Goal: Use online tool/utility: Utilize a website feature to perform a specific function

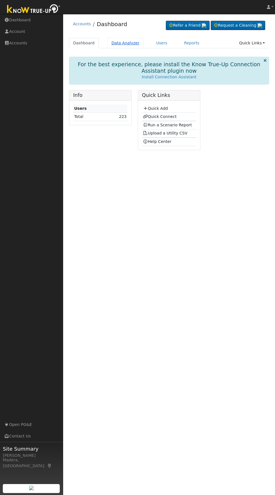
click at [122, 43] on link "Data Analyzer" at bounding box center [125, 43] width 37 height 10
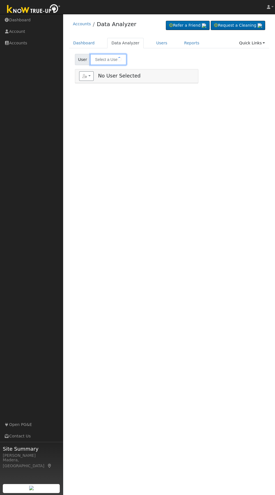
type input "[DATE][PERSON_NAME]"
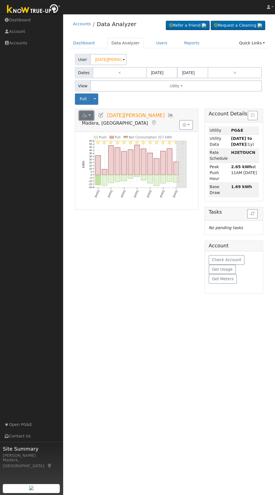
click at [89, 115] on button "button" at bounding box center [86, 116] width 15 height 10
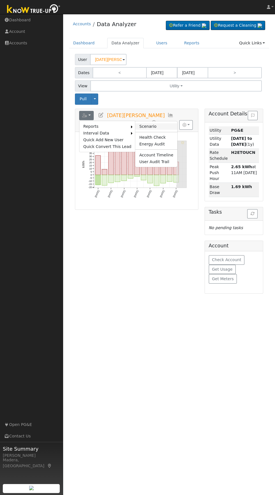
click at [149, 126] on link "Scenario" at bounding box center [156, 126] width 42 height 7
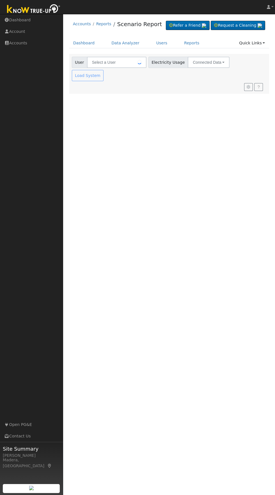
type input "[DATE][PERSON_NAME]"
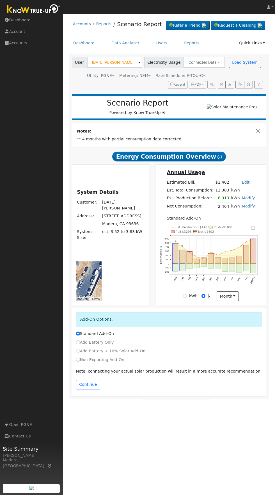
click at [92, 363] on label "Non-Exporting Add-On" at bounding box center [100, 360] width 48 height 6
click at [80, 362] on input "Non-Exporting Add-On" at bounding box center [78, 360] width 4 height 4
radio input "true"
radio input "false"
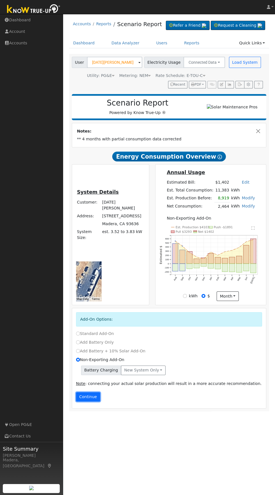
click at [94, 402] on button "Continue" at bounding box center [88, 397] width 24 height 10
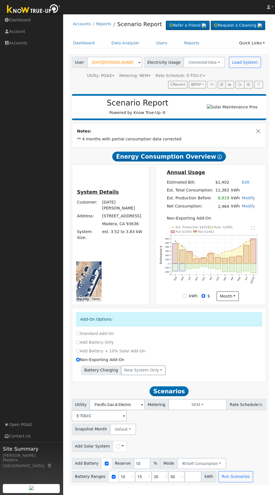
scroll to position [5, 0]
click at [123, 483] on input "10" at bounding box center [127, 476] width 17 height 11
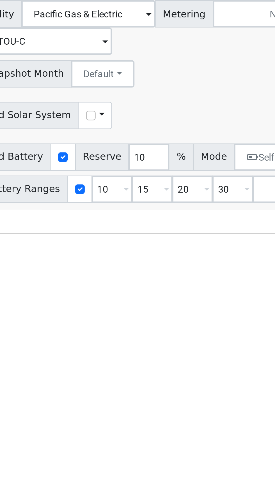
click at [113, 452] on div "Use CSV Data" at bounding box center [120, 446] width 14 height 11
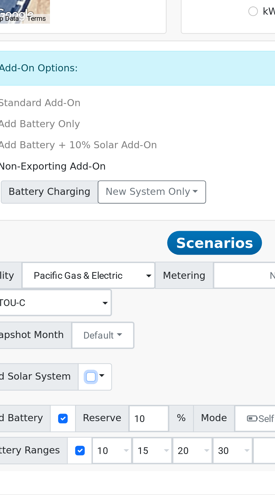
click at [116, 449] on input "checkbox" at bounding box center [118, 447] width 4 height 4
checkbox input "true"
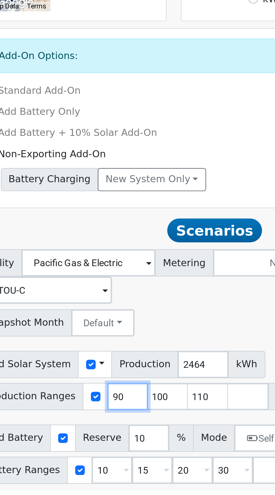
click at [133, 460] on input "90" at bounding box center [133, 454] width 17 height 11
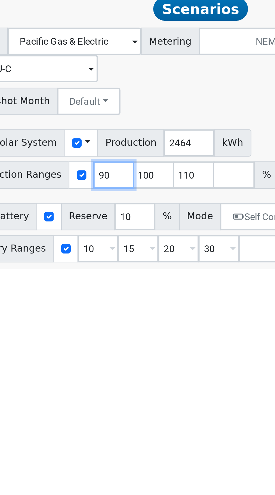
scroll to position [18, 0]
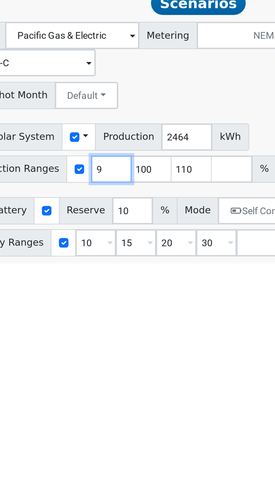
type input "100"
type input "110"
type input "1"
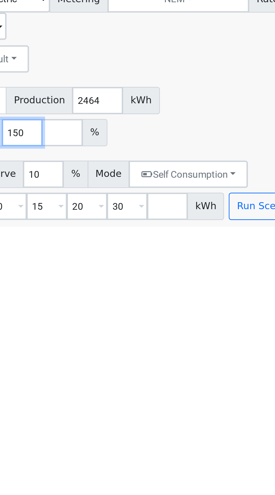
type input "150"
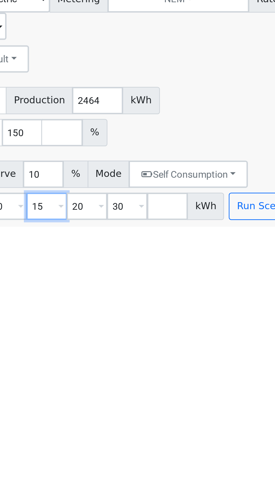
click at [141, 485] on input "15" at bounding box center [143, 483] width 17 height 11
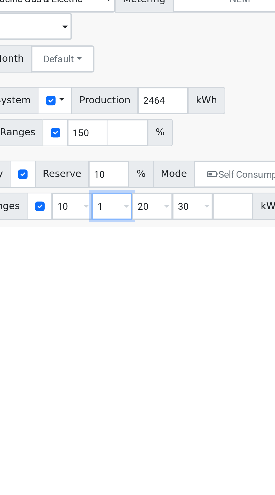
type input "20"
type input "30"
type input "3"
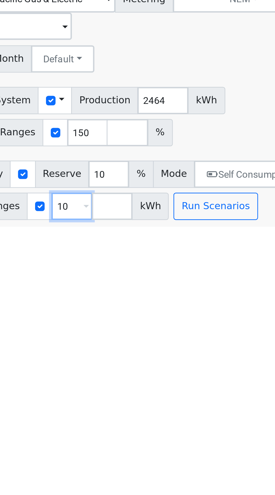
click at [122, 485] on input "10" at bounding box center [127, 483] width 17 height 11
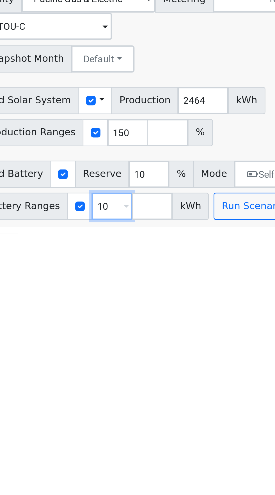
type input "1"
type input "5"
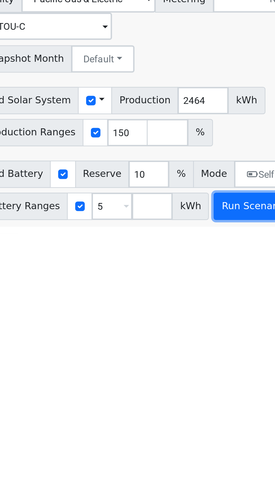
click at [185, 483] on button "Run Scenarios" at bounding box center [186, 483] width 35 height 11
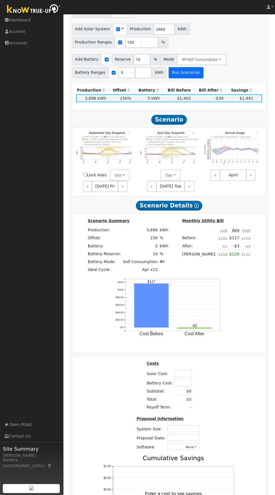
scroll to position [425, 0]
